Goal: Transaction & Acquisition: Purchase product/service

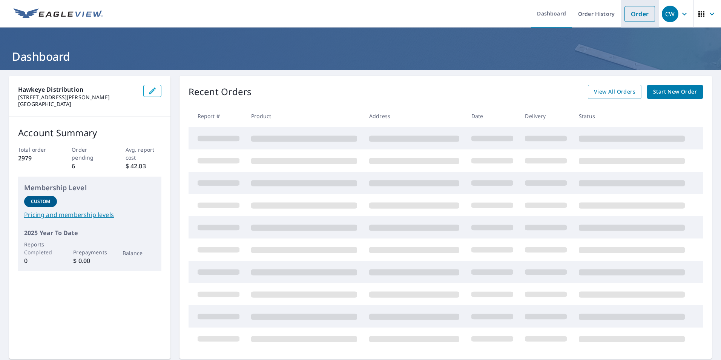
click at [632, 20] on link "Order" at bounding box center [640, 14] width 31 height 16
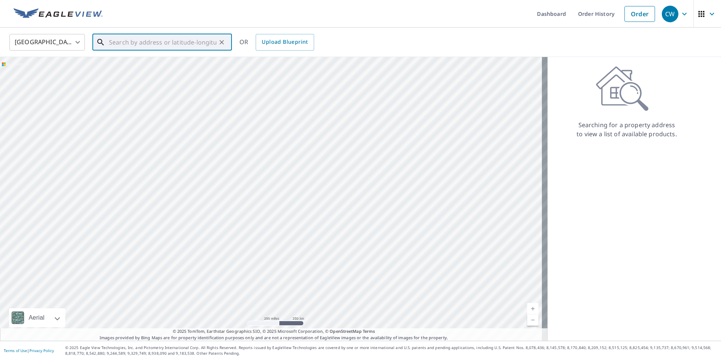
click at [120, 40] on input "text" at bounding box center [163, 42] width 108 height 21
paste input "[STREET_ADDRESS]"
drag, startPoint x: 149, startPoint y: 42, endPoint x: 195, endPoint y: 26, distance: 48.7
click at [149, 42] on input "[STREET_ADDRESS]" at bounding box center [163, 42] width 108 height 21
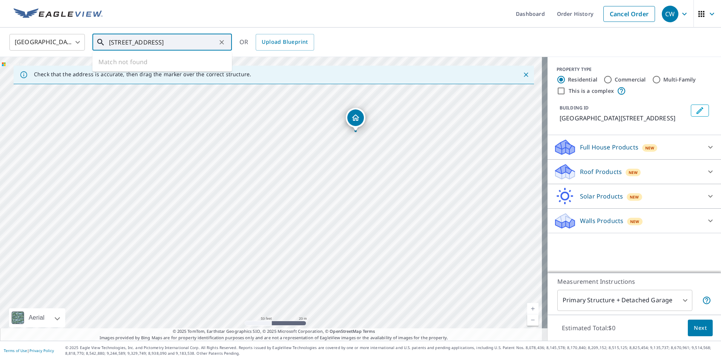
click at [120, 40] on input "[STREET_ADDRESS]" at bounding box center [163, 42] width 108 height 21
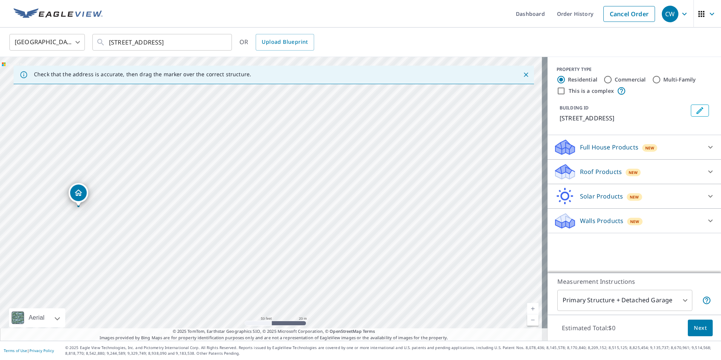
drag, startPoint x: 399, startPoint y: 228, endPoint x: 206, endPoint y: 236, distance: 193.4
click at [206, 237] on div "[STREET_ADDRESS]" at bounding box center [274, 199] width 548 height 284
drag, startPoint x: 210, startPoint y: 228, endPoint x: 371, endPoint y: 234, distance: 160.9
click at [383, 232] on div "[STREET_ADDRESS]" at bounding box center [274, 199] width 548 height 284
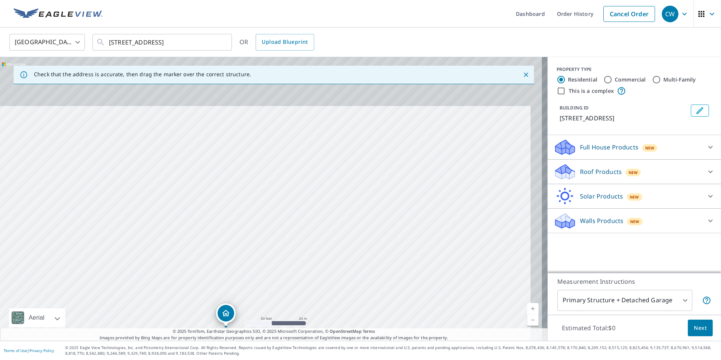
drag, startPoint x: 322, startPoint y: 192, endPoint x: 296, endPoint y: 312, distance: 122.5
click at [296, 312] on div "[STREET_ADDRESS]" at bounding box center [274, 199] width 548 height 284
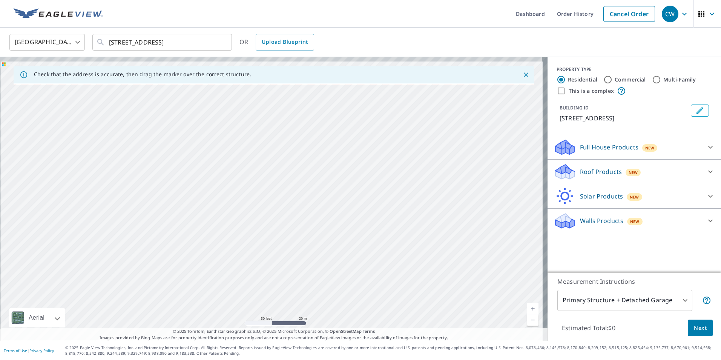
click at [292, 297] on div "[STREET_ADDRESS]" at bounding box center [274, 199] width 548 height 284
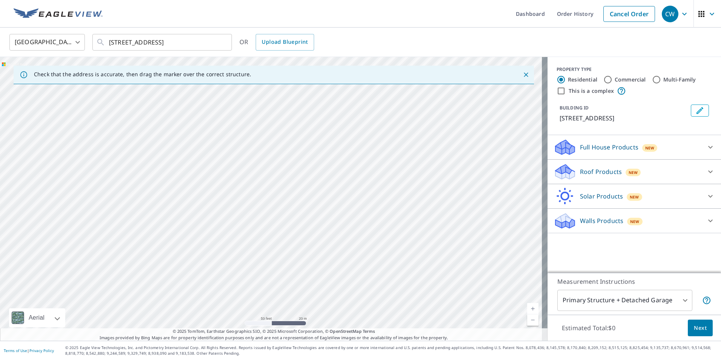
drag, startPoint x: 281, startPoint y: 287, endPoint x: 263, endPoint y: 308, distance: 27.6
click at [263, 308] on div "[STREET_ADDRESS]" at bounding box center [274, 199] width 548 height 284
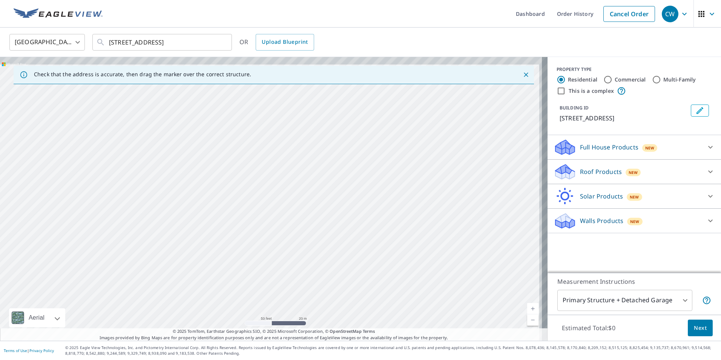
drag, startPoint x: 273, startPoint y: 257, endPoint x: 246, endPoint y: 310, distance: 59.7
click at [246, 310] on div "[STREET_ADDRESS]" at bounding box center [274, 199] width 548 height 284
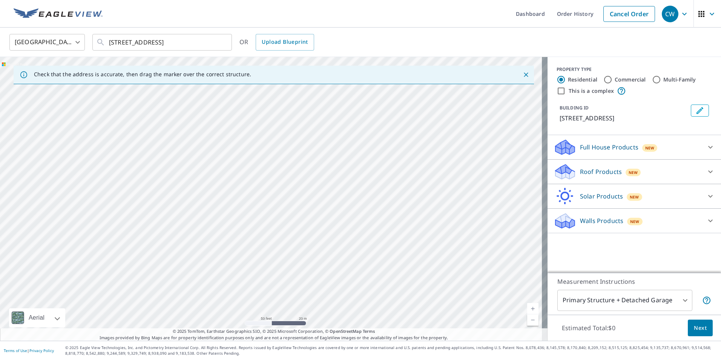
drag, startPoint x: 255, startPoint y: 279, endPoint x: 248, endPoint y: 309, distance: 30.1
click at [248, 309] on div "[STREET_ADDRESS]" at bounding box center [274, 199] width 548 height 284
drag, startPoint x: 254, startPoint y: 266, endPoint x: 245, endPoint y: 207, distance: 60.4
click at [245, 214] on div "[STREET_ADDRESS]" at bounding box center [274, 199] width 548 height 284
drag, startPoint x: 259, startPoint y: 236, endPoint x: 253, endPoint y: 191, distance: 45.7
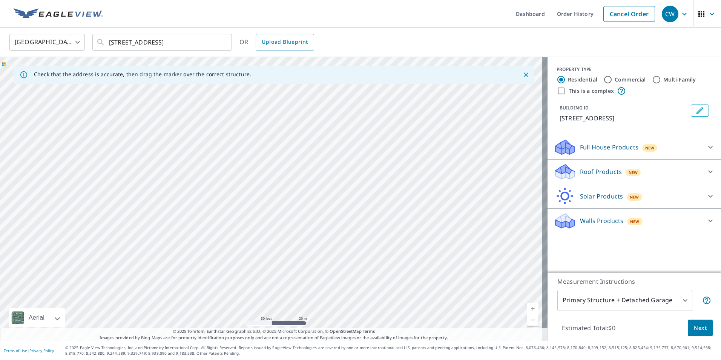
click at [254, 194] on div "[STREET_ADDRESS]" at bounding box center [274, 199] width 548 height 284
drag, startPoint x: 270, startPoint y: 212, endPoint x: 306, endPoint y: 154, distance: 68.4
click at [306, 154] on div "[STREET_ADDRESS]" at bounding box center [274, 199] width 548 height 284
click at [271, 177] on div "[STREET_ADDRESS]" at bounding box center [274, 199] width 548 height 284
drag, startPoint x: 282, startPoint y: 218, endPoint x: 274, endPoint y: 187, distance: 32.0
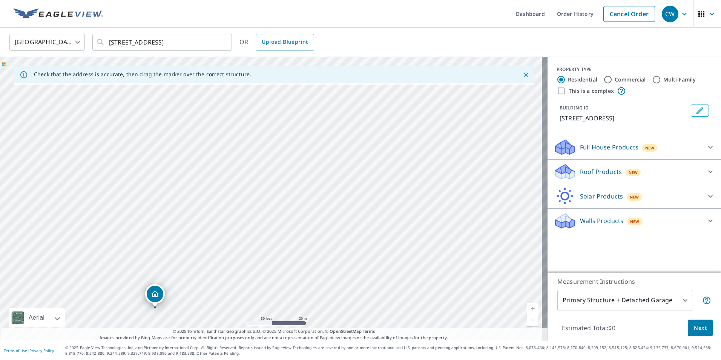
click at [278, 198] on div "[STREET_ADDRESS]" at bounding box center [274, 199] width 548 height 284
drag, startPoint x: 344, startPoint y: 243, endPoint x: 257, endPoint y: 269, distance: 90.9
click at [257, 269] on div "[STREET_ADDRESS]" at bounding box center [274, 199] width 548 height 284
drag, startPoint x: 262, startPoint y: 308, endPoint x: 263, endPoint y: 316, distance: 8.0
click at [263, 316] on div "[STREET_ADDRESS]" at bounding box center [274, 199] width 548 height 284
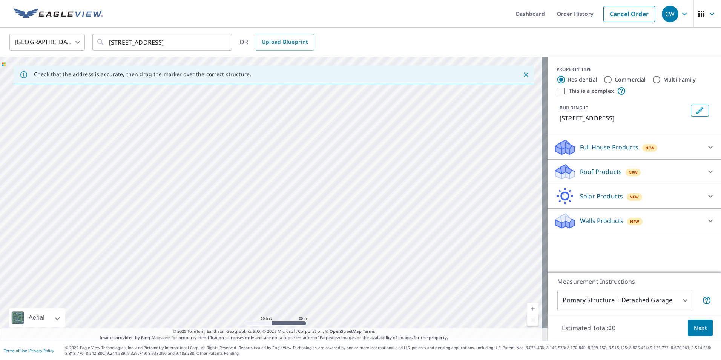
drag, startPoint x: 283, startPoint y: 310, endPoint x: 318, endPoint y: 347, distance: 50.7
click at [318, 347] on div "Dashboard Order History Cancel Order CW [GEOGRAPHIC_DATA] [GEOGRAPHIC_DATA] ​ […" at bounding box center [360, 180] width 721 height 360
drag, startPoint x: 279, startPoint y: 229, endPoint x: 273, endPoint y: 321, distance: 92.2
click at [273, 321] on div "[STREET_ADDRESS]" at bounding box center [274, 199] width 548 height 284
drag, startPoint x: 284, startPoint y: 289, endPoint x: 286, endPoint y: 294, distance: 5.7
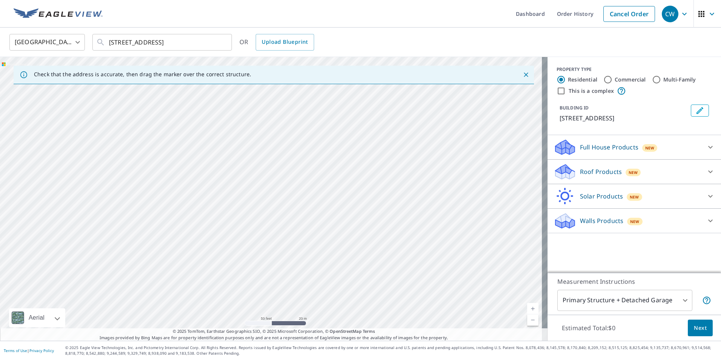
click at [286, 295] on div "[STREET_ADDRESS]" at bounding box center [274, 199] width 548 height 284
drag, startPoint x: 306, startPoint y: 271, endPoint x: 128, endPoint y: 328, distance: 187.0
click at [128, 328] on div "Check that the address is accurate, then drag the marker over the correct struc…" at bounding box center [274, 199] width 548 height 284
drag, startPoint x: 163, startPoint y: 184, endPoint x: 184, endPoint y: 224, distance: 45.7
click at [184, 224] on div "[STREET_ADDRESS]" at bounding box center [274, 199] width 548 height 284
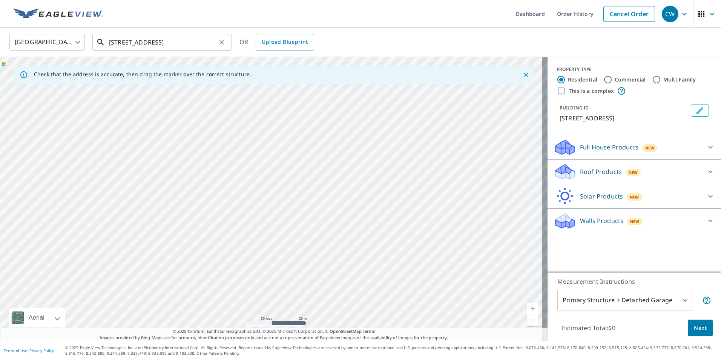
click at [109, 41] on input "[STREET_ADDRESS]" at bounding box center [163, 42] width 108 height 21
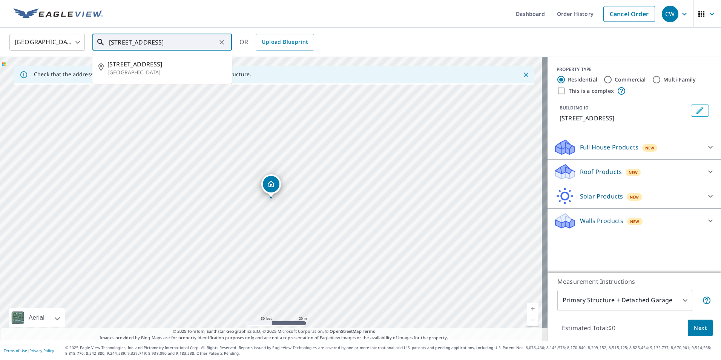
type input "[STREET_ADDRESS]"
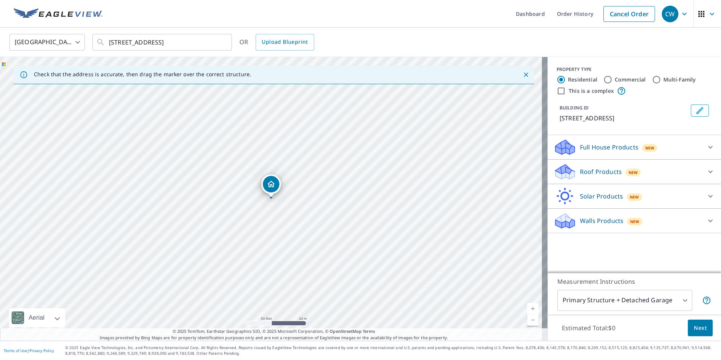
click at [702, 170] on div at bounding box center [711, 172] width 18 height 18
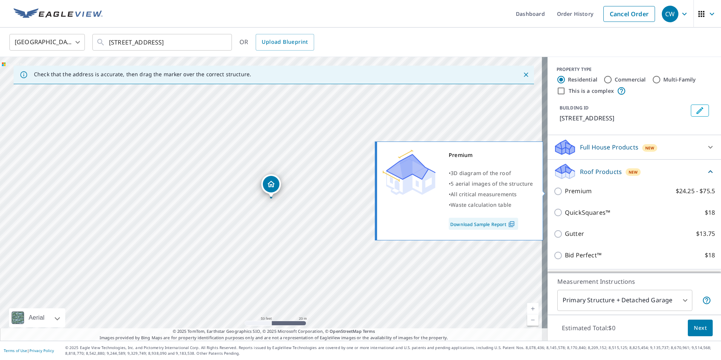
click at [580, 192] on p "Premium" at bounding box center [578, 190] width 27 height 9
click at [565, 192] on input "Premium $24.25 - $75.5" at bounding box center [559, 191] width 11 height 9
checkbox input "true"
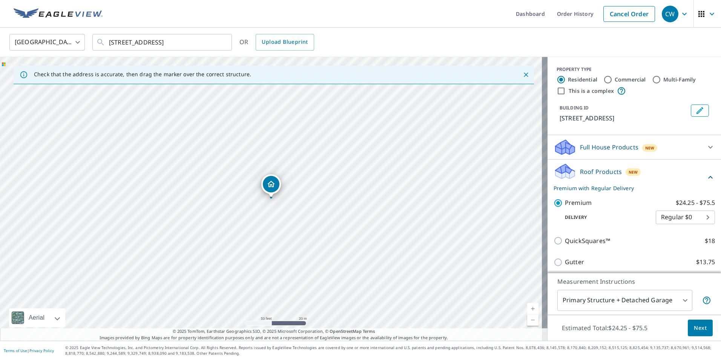
click at [697, 329] on span "Next" at bounding box center [700, 327] width 13 height 9
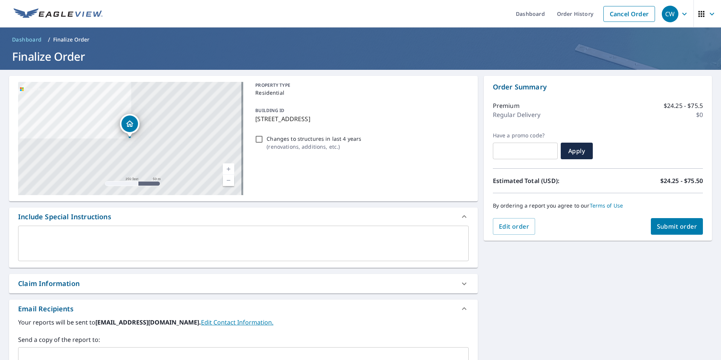
click at [657, 225] on span "Submit order" at bounding box center [677, 226] width 40 height 8
checkbox input "true"
